Goal: Register for event/course

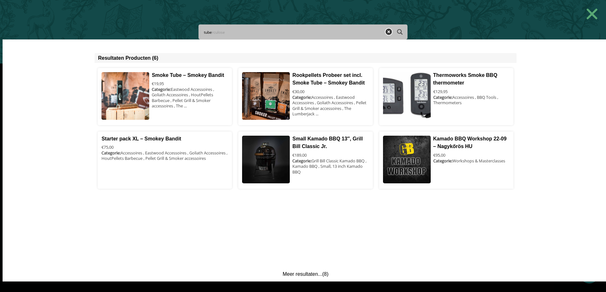
click at [392, 31] on icon at bounding box center [388, 32] width 6 height 6
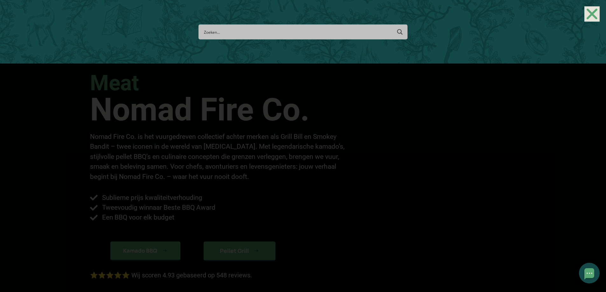
click at [592, 16] on use "Close" at bounding box center [591, 14] width 11 height 11
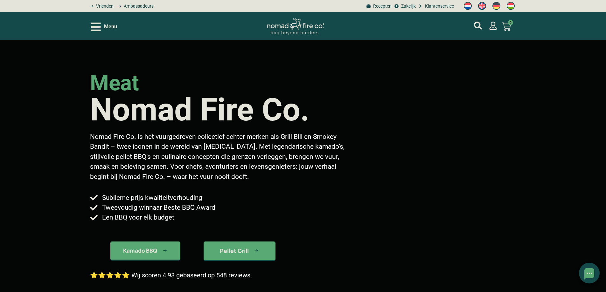
click at [113, 25] on span "Menu" at bounding box center [110, 27] width 13 height 8
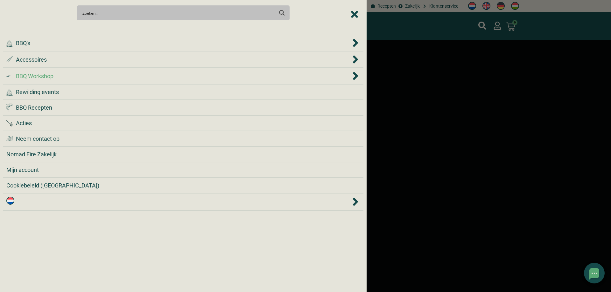
click at [86, 76] on div ".cls-1 { fill: #042e2c; } BBQ Workshop" at bounding box center [178, 76] width 344 height 9
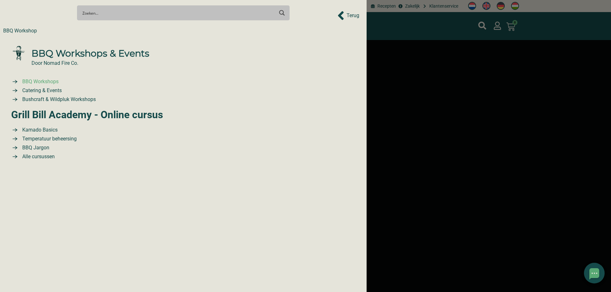
click at [49, 80] on span "BBQ Workshops" at bounding box center [40, 82] width 38 height 8
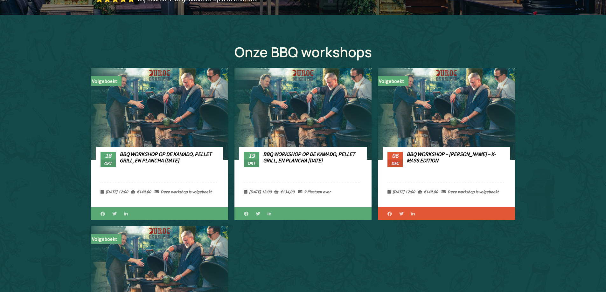
scroll to position [286, 0]
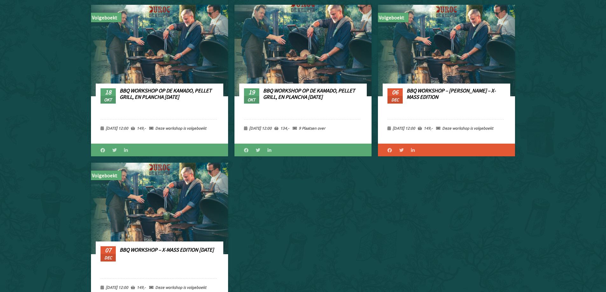
click at [315, 98] on link "BBQ Workshop op de Kamado, Pellet Grill, en Plancha [DATE]" at bounding box center [309, 93] width 92 height 13
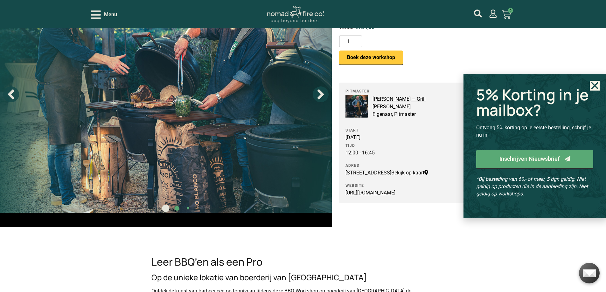
scroll to position [95, 0]
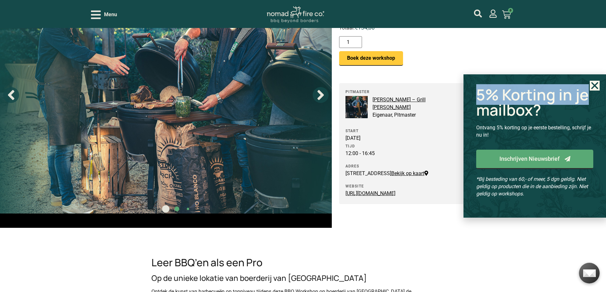
drag, startPoint x: 590, startPoint y: 90, endPoint x: 593, endPoint y: 86, distance: 5.2
click at [591, 87] on div "5% Korting in je mailbox? Ontvang 5% korting op je eerste bestelling, schrijf j…" at bounding box center [534, 145] width 142 height 143
click at [594, 86] on use "Close" at bounding box center [594, 85] width 7 height 7
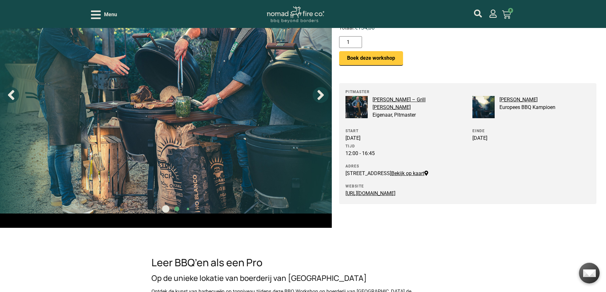
click at [461, 172] on div "Adres [STREET_ADDRESS] Bekijk op kaart" at bounding box center [404, 169] width 118 height 15
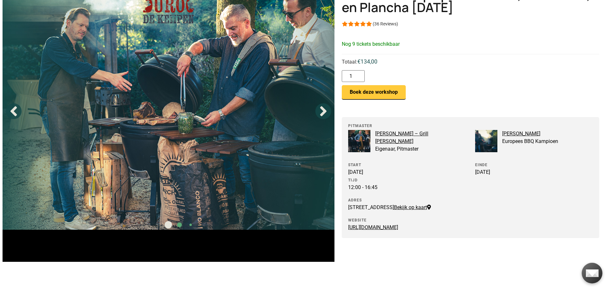
scroll to position [0, 0]
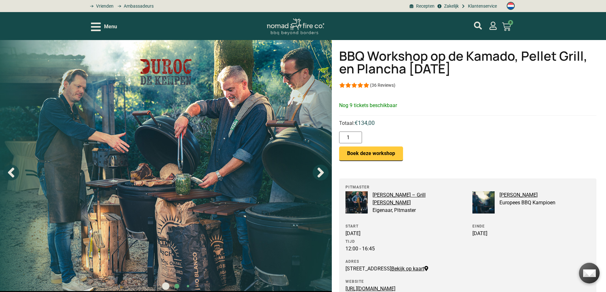
click at [96, 26] on icon "Open/Close Menu" at bounding box center [96, 27] width 10 height 9
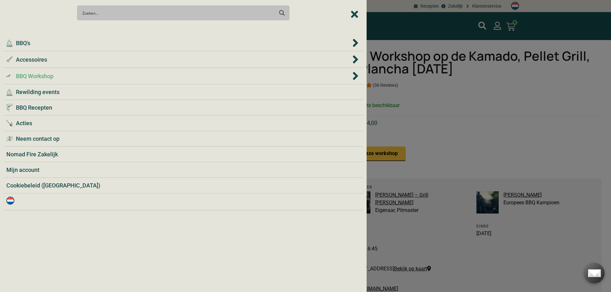
click at [133, 75] on div ".cls-1 { fill: #042e2c; } BBQ Workshop" at bounding box center [178, 76] width 344 height 9
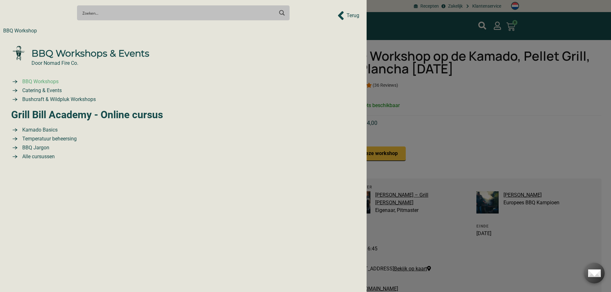
click at [50, 80] on span "BBQ Workshops" at bounding box center [40, 82] width 38 height 8
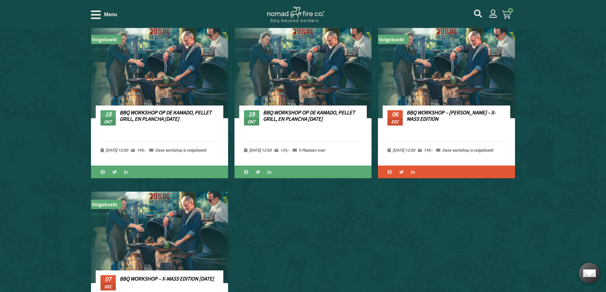
scroll to position [232, 0]
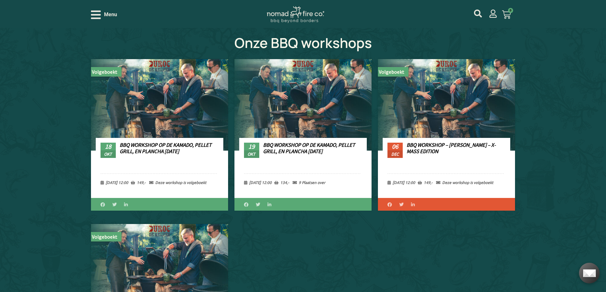
click at [564, 211] on div "Onze BBQ workshops Search Filter Filter" at bounding box center [303, 268] width 606 height 525
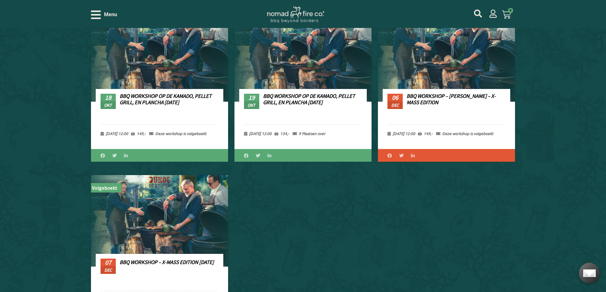
scroll to position [295, 0]
